Goal: Check status

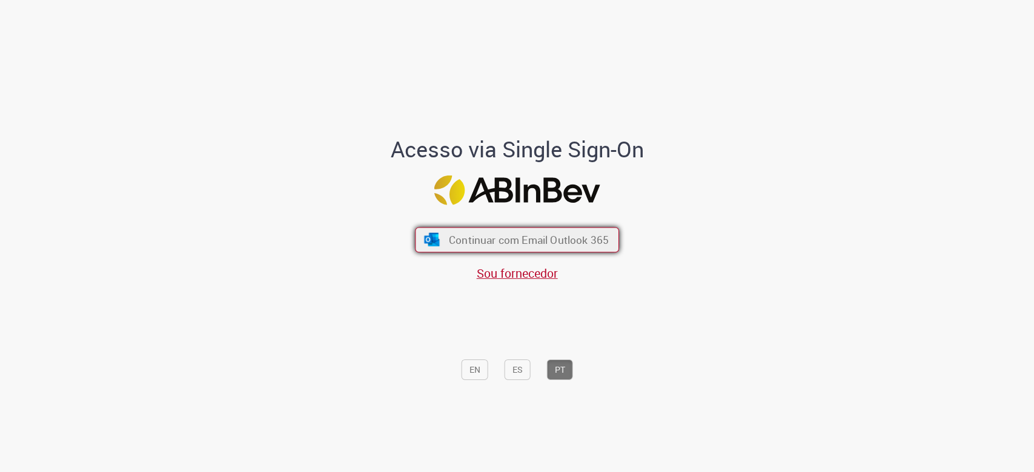
click at [583, 239] on span "Continuar com Email Outlook 365" at bounding box center [529, 240] width 160 height 14
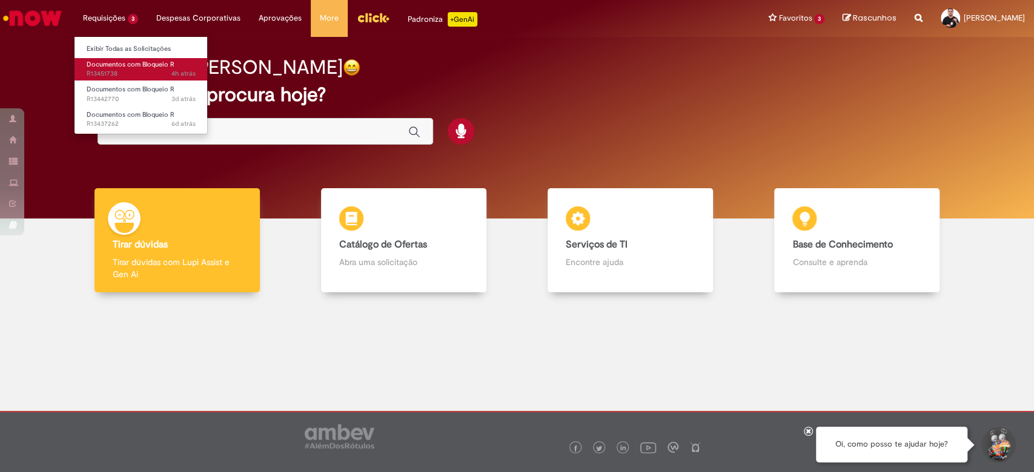
click at [139, 74] on span "4h atrás 4 horas atrás R13451738" at bounding box center [141, 74] width 109 height 10
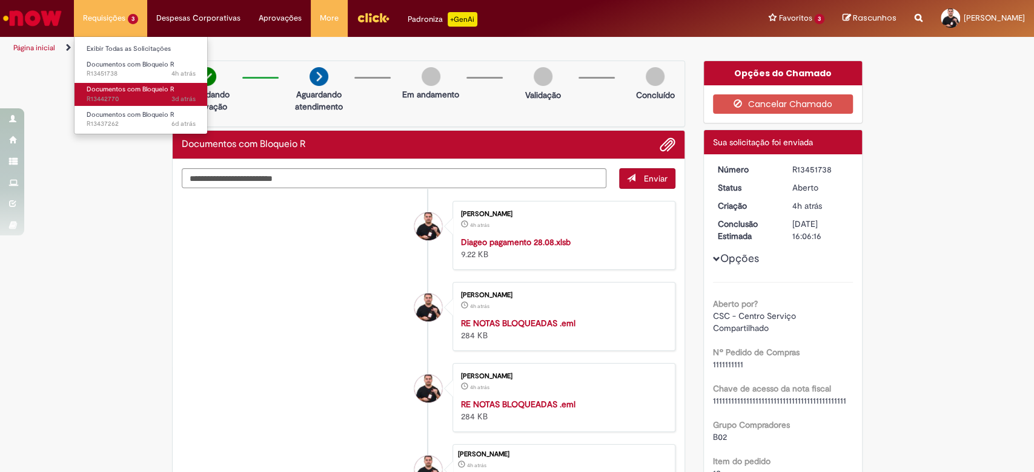
click at [127, 99] on span "3d atrás 3 dias atrás R13442770" at bounding box center [141, 99] width 109 height 10
click at [126, 99] on span "3d atrás 3 dias atrás R13442770" at bounding box center [141, 99] width 109 height 10
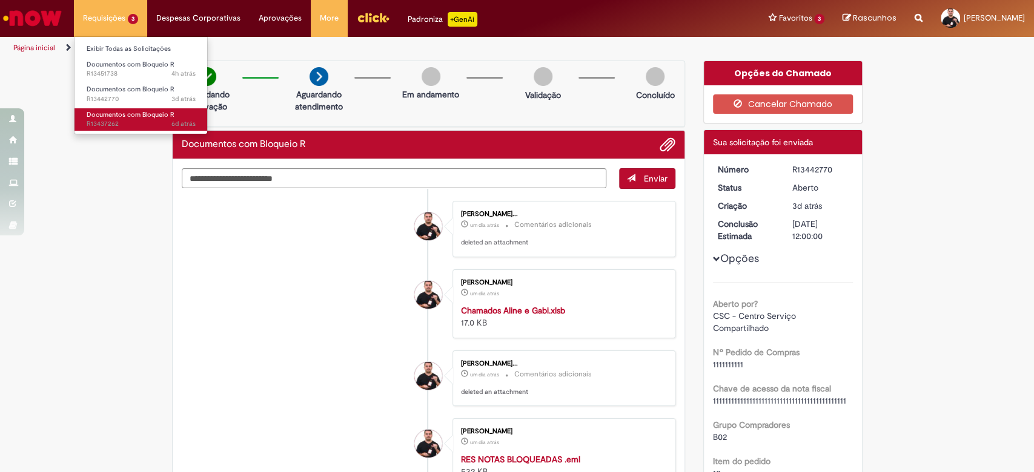
click at [113, 121] on span "6d atrás 6 dias atrás R13437262" at bounding box center [141, 124] width 109 height 10
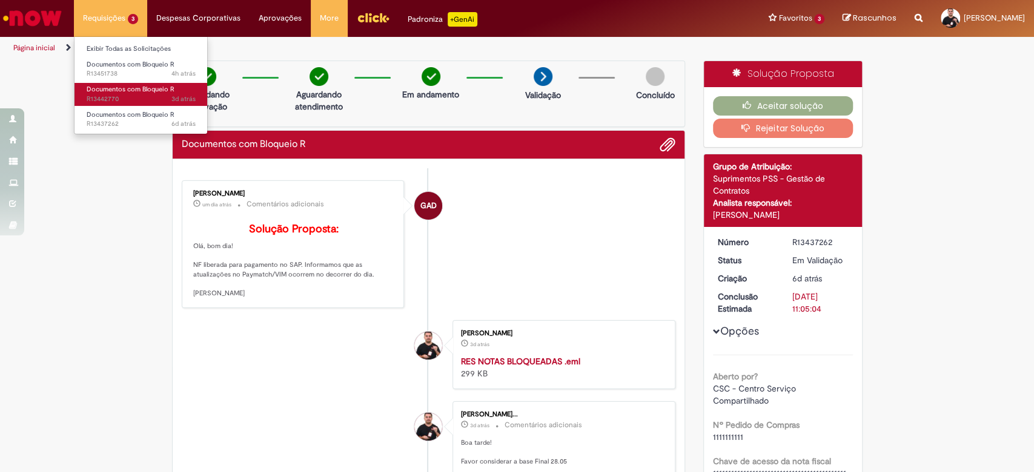
click at [135, 90] on span "Documentos com Bloqueio R" at bounding box center [131, 89] width 88 height 9
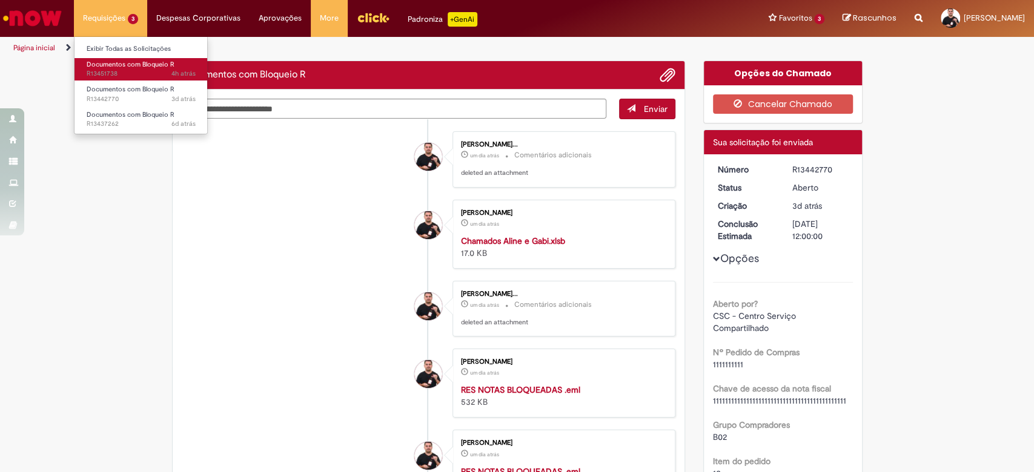
click at [129, 70] on span "4h atrás 4 horas atrás R13451738" at bounding box center [141, 74] width 109 height 10
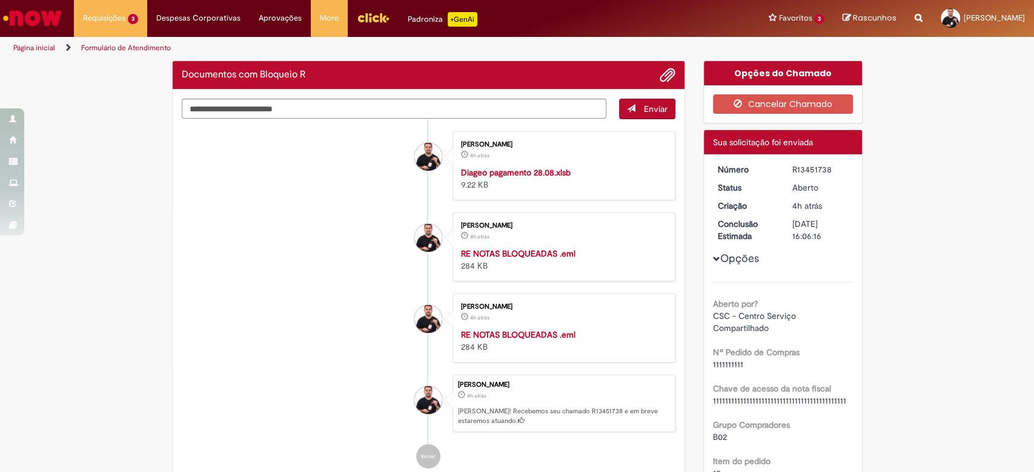
click at [775, 172] on div "R13451738" at bounding box center [820, 170] width 56 height 12
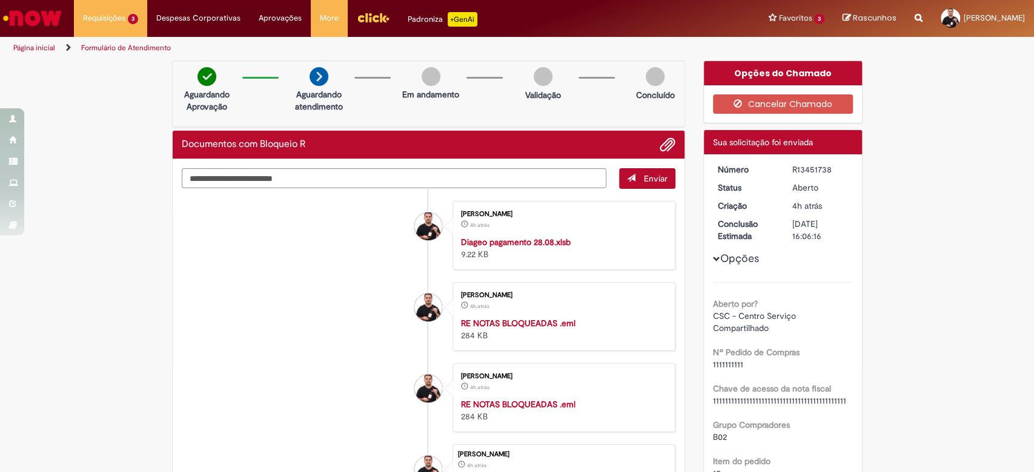
click at [775, 172] on div "R13451738" at bounding box center [820, 170] width 56 height 12
copy div "R13451738"
click at [775, 172] on div "R13451738" at bounding box center [820, 170] width 56 height 12
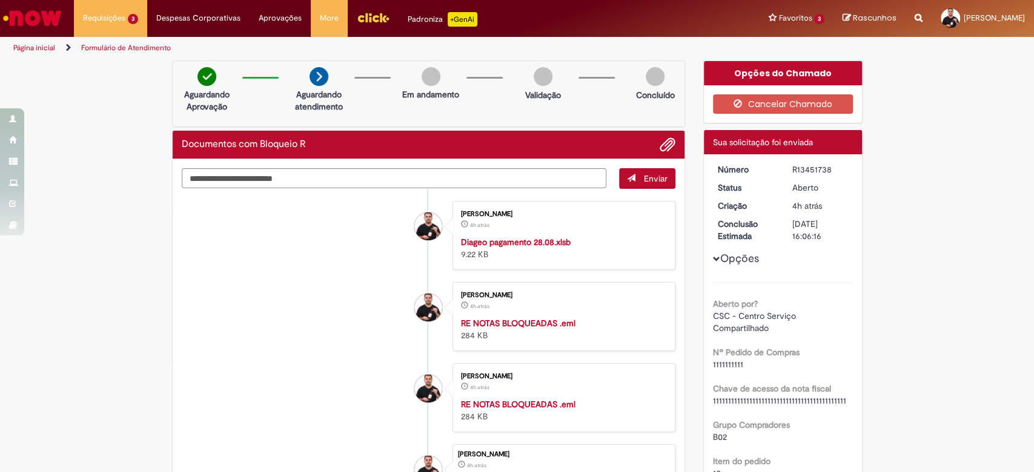
click at [775, 172] on div "R13451738" at bounding box center [820, 170] width 56 height 12
